Goal: Navigation & Orientation: Find specific page/section

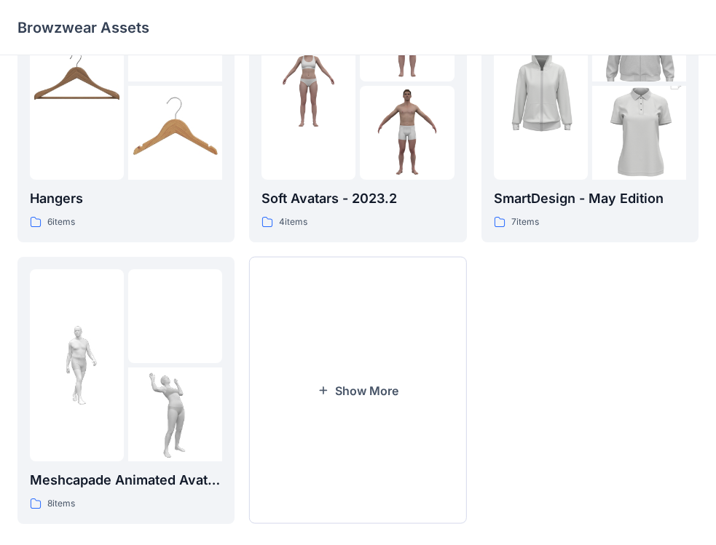
scroll to position [399, 0]
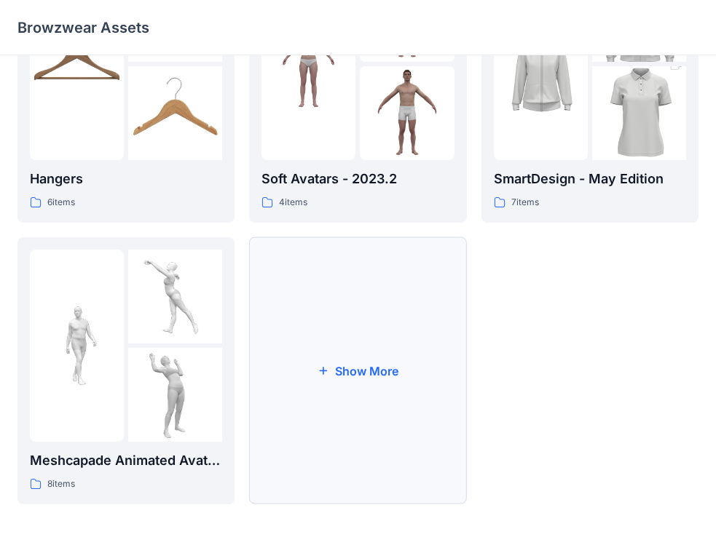
click at [322, 366] on icon "button" at bounding box center [323, 371] width 12 height 12
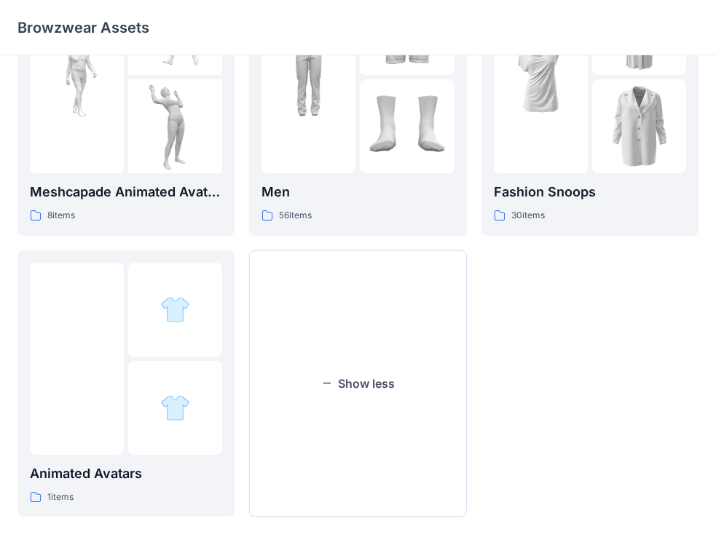
scroll to position [680, 0]
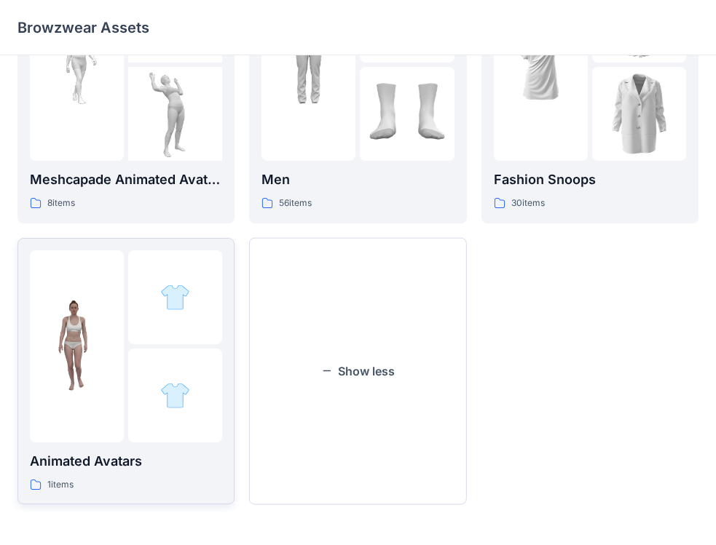
click at [115, 355] on img at bounding box center [77, 346] width 94 height 94
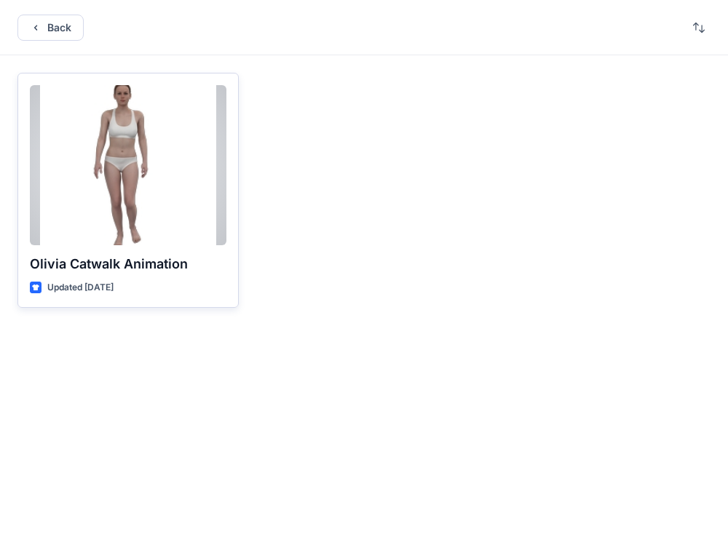
click at [143, 166] on div at bounding box center [128, 165] width 197 height 160
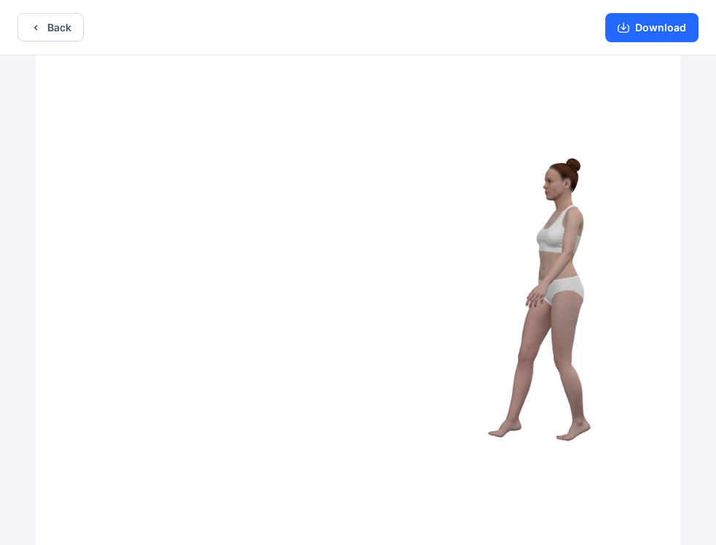
scroll to position [3, 0]
